Goal: Navigation & Orientation: Find specific page/section

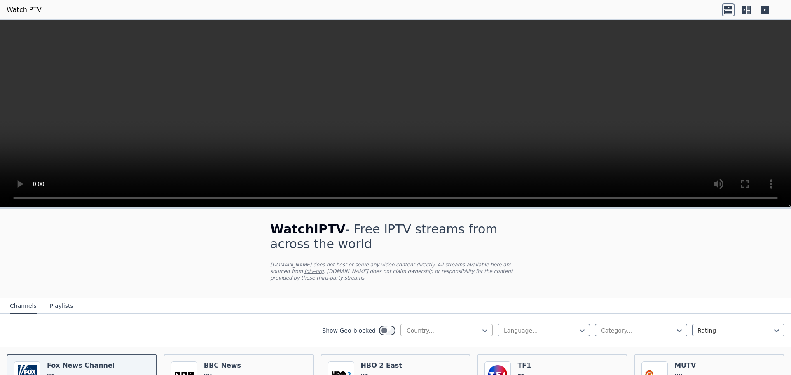
click at [464, 327] on div at bounding box center [443, 331] width 75 height 8
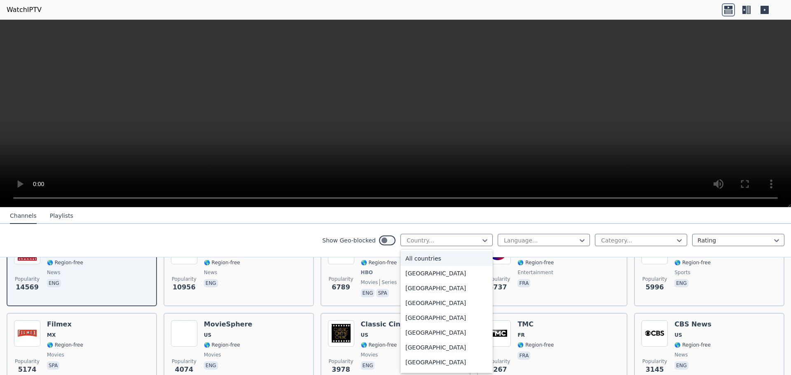
scroll to position [165, 0]
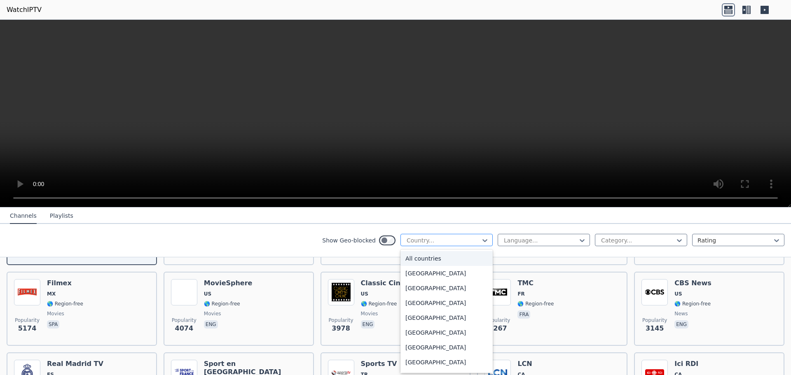
click at [441, 240] on div at bounding box center [443, 240] width 75 height 8
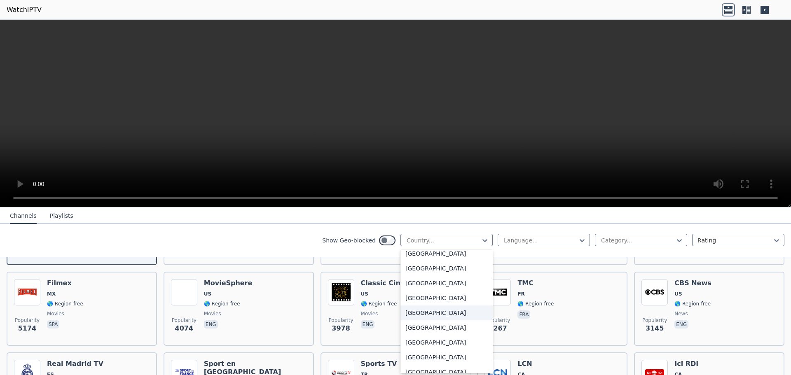
click at [438, 316] on div "[GEOGRAPHIC_DATA]" at bounding box center [446, 313] width 92 height 15
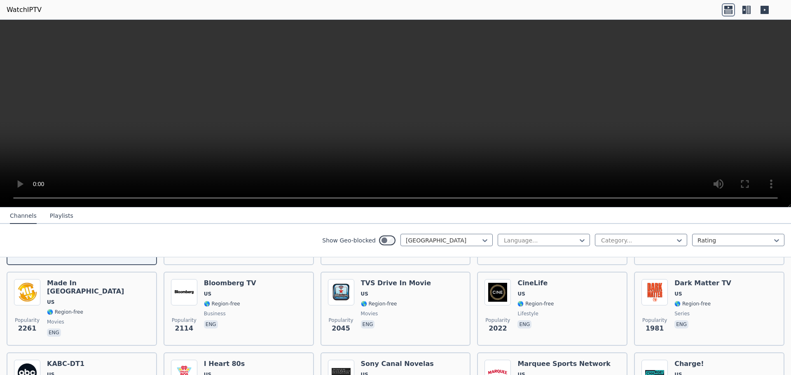
click at [261, 229] on div "Show Geo-blocked option [GEOGRAPHIC_DATA], selected. [GEOGRAPHIC_DATA] Language…" at bounding box center [395, 240] width 791 height 33
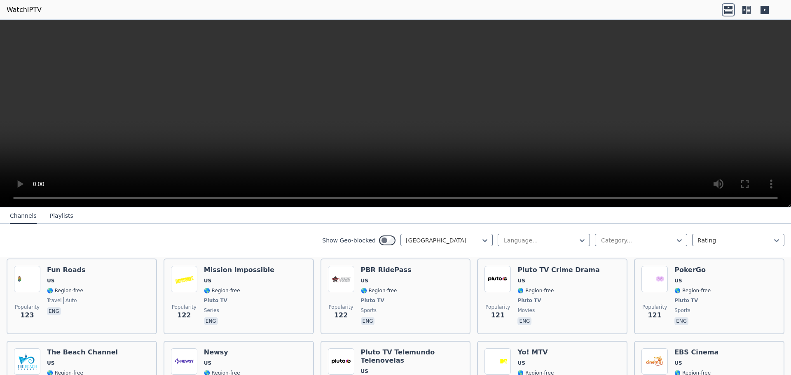
scroll to position [3047, 0]
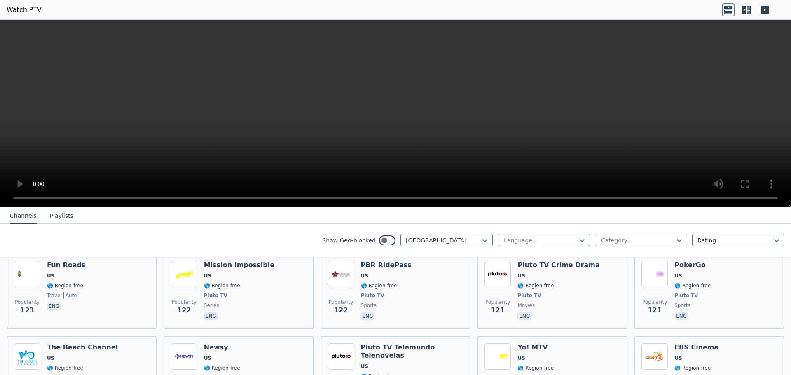
click at [617, 238] on div at bounding box center [637, 240] width 75 height 8
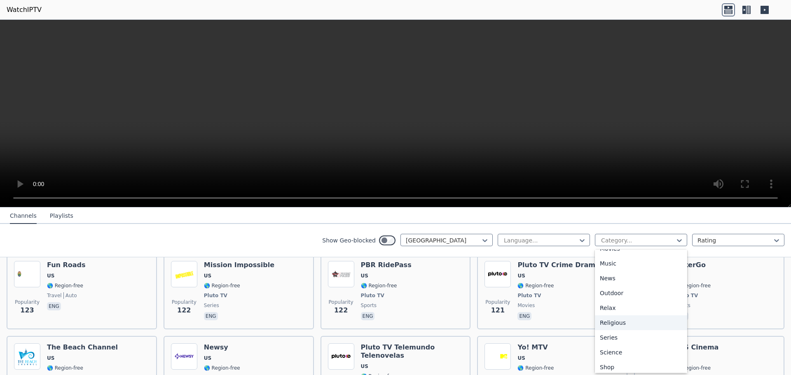
scroll to position [247, 0]
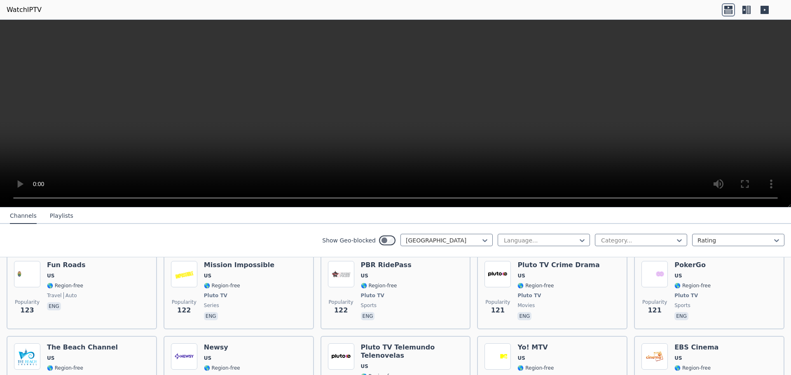
click at [704, 226] on div "Show Geo-blocked [GEOGRAPHIC_DATA] Language... Category... Rating" at bounding box center [395, 240] width 791 height 33
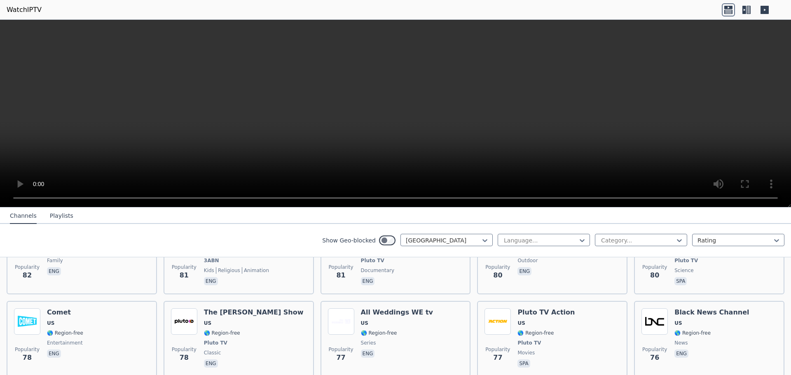
scroll to position [4116, 0]
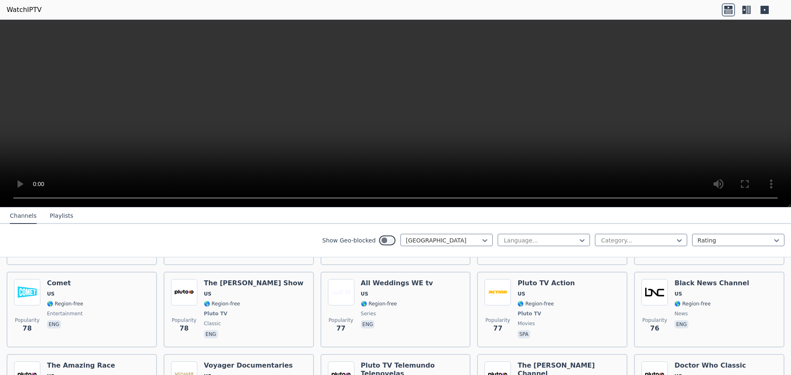
click at [58, 211] on button "Playlists" at bounding box center [61, 216] width 23 height 16
